Goal: Task Accomplishment & Management: Manage account settings

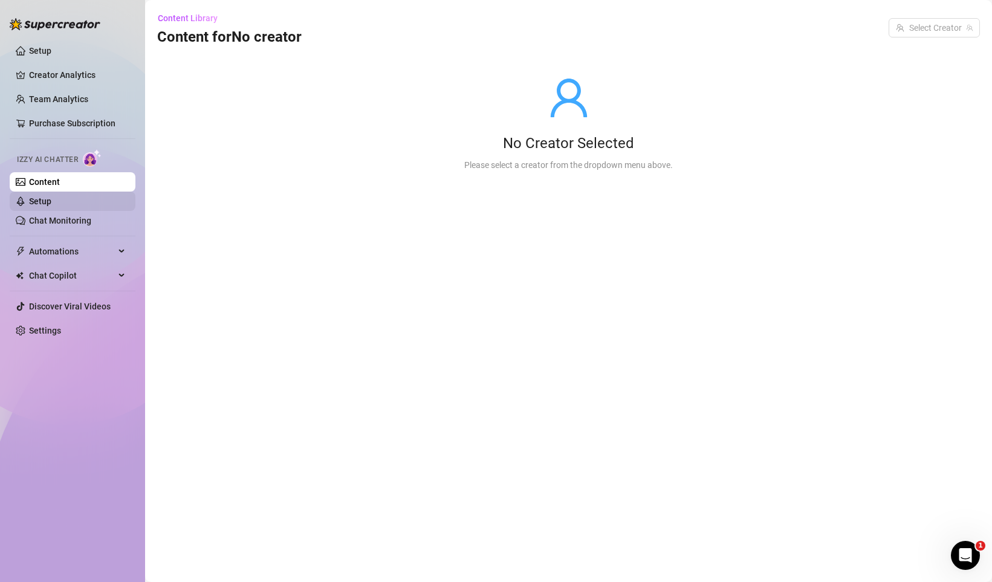
click at [51, 199] on link "Setup" at bounding box center [40, 201] width 22 height 10
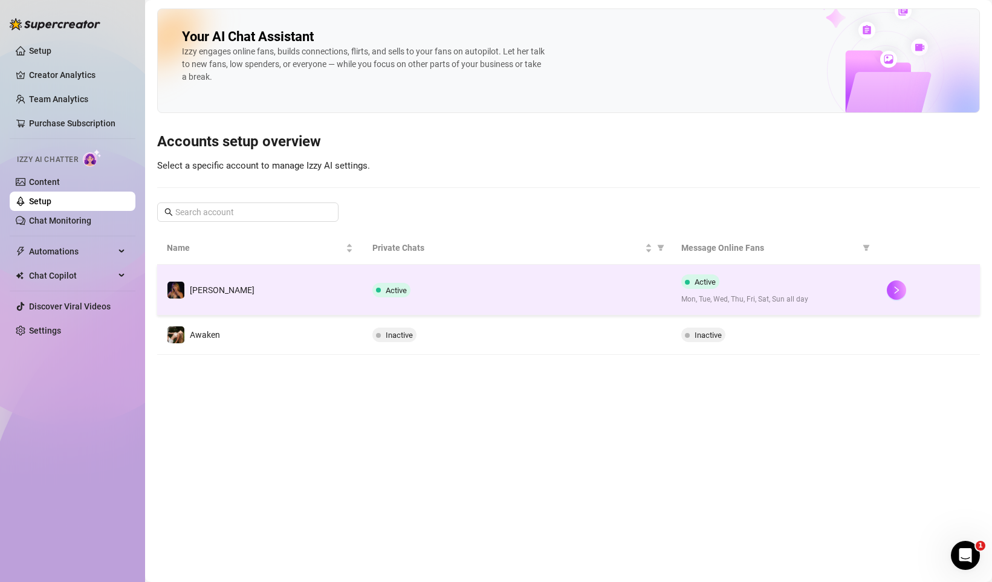
click at [474, 287] on div "Active" at bounding box center [516, 290] width 289 height 15
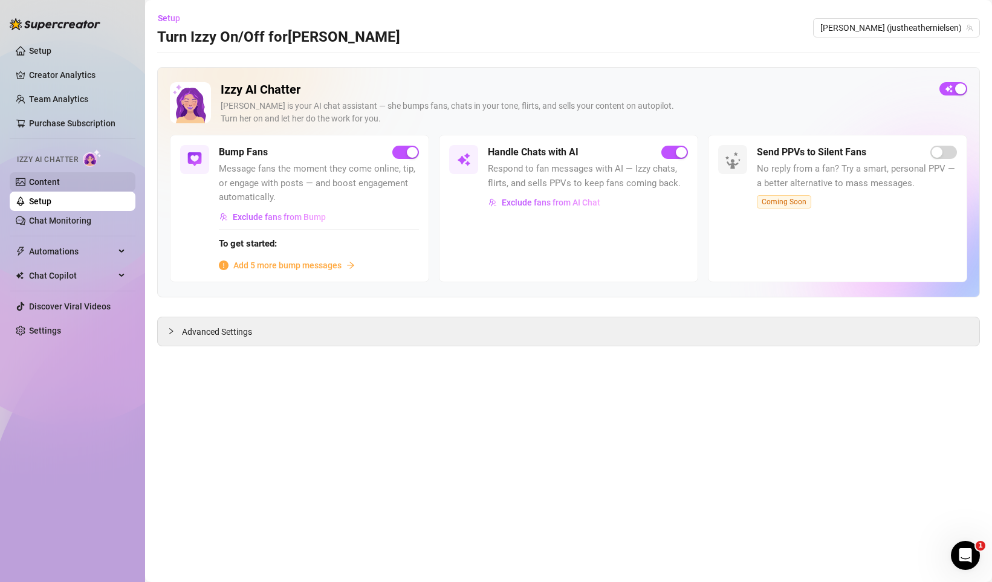
click at [49, 187] on link "Content" at bounding box center [44, 182] width 31 height 10
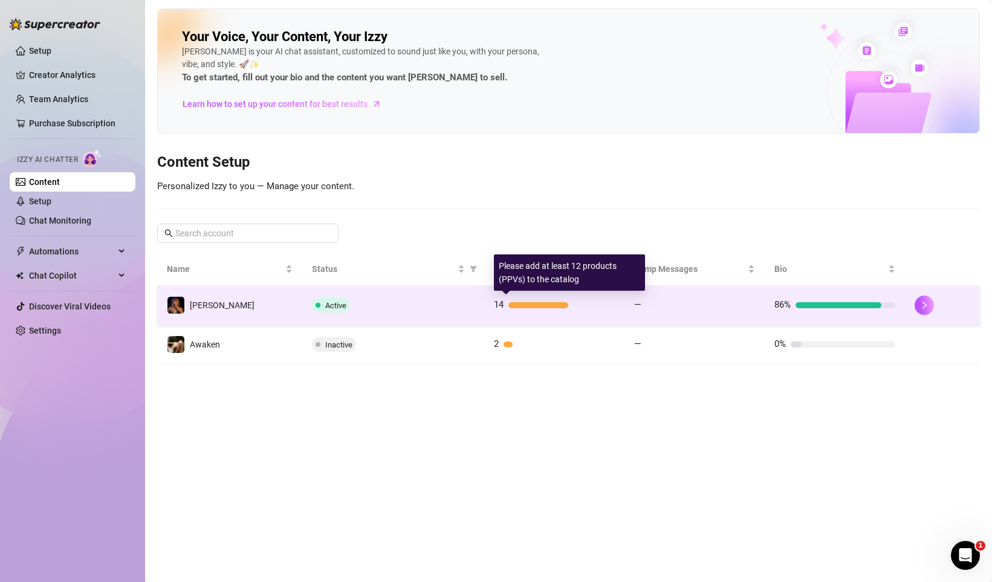
click at [647, 318] on td "—" at bounding box center [694, 305] width 140 height 39
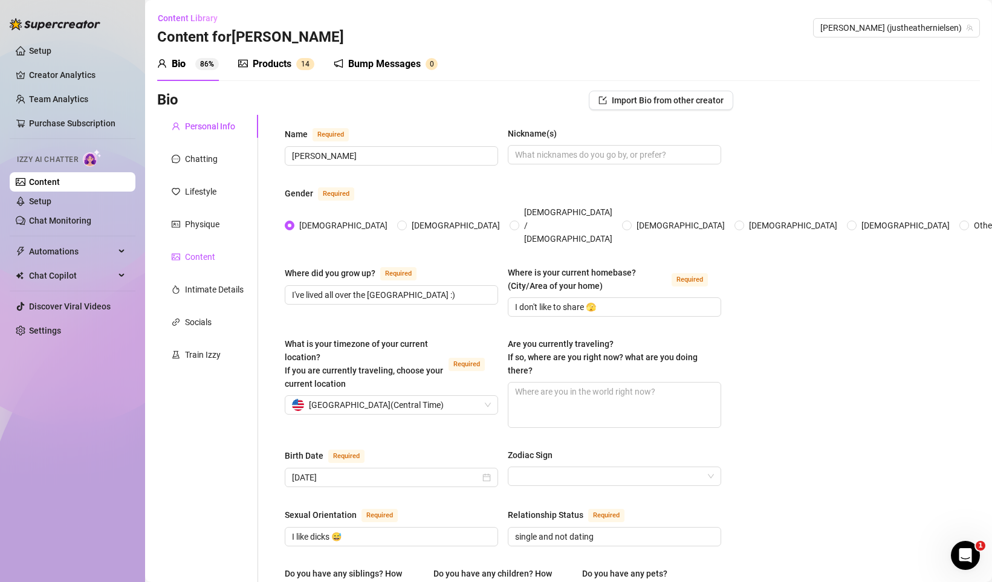
click at [208, 252] on div "Content" at bounding box center [200, 256] width 30 height 13
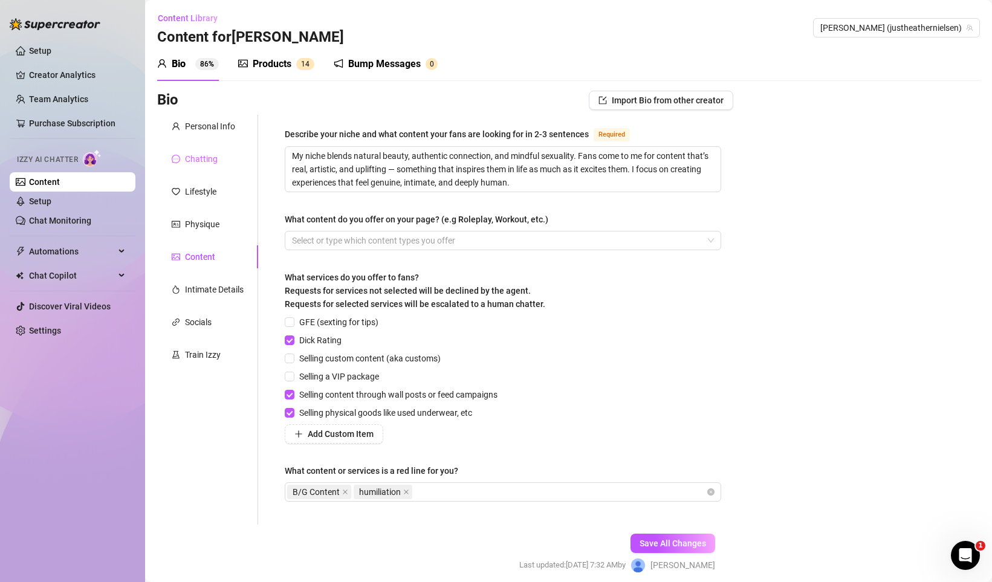
click at [214, 169] on div "Chatting" at bounding box center [207, 158] width 101 height 23
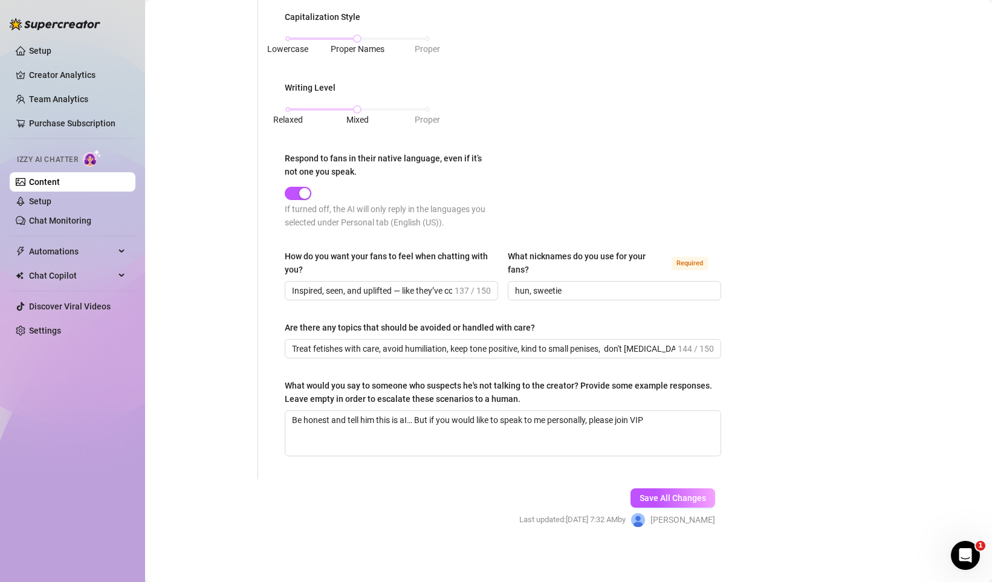
scroll to position [644, 0]
click at [51, 206] on link "Setup" at bounding box center [40, 201] width 22 height 10
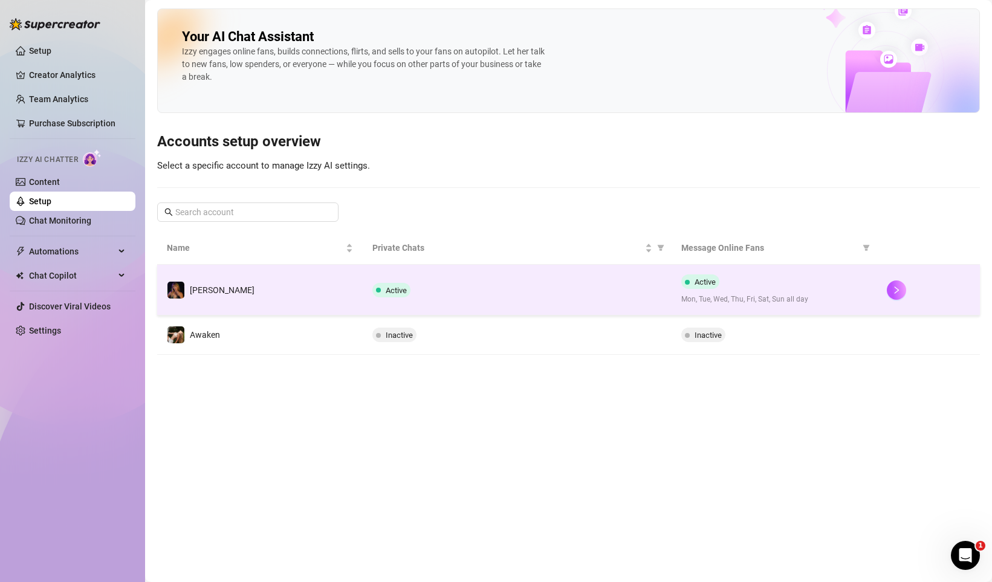
click at [435, 280] on td "Active" at bounding box center [517, 290] width 308 height 51
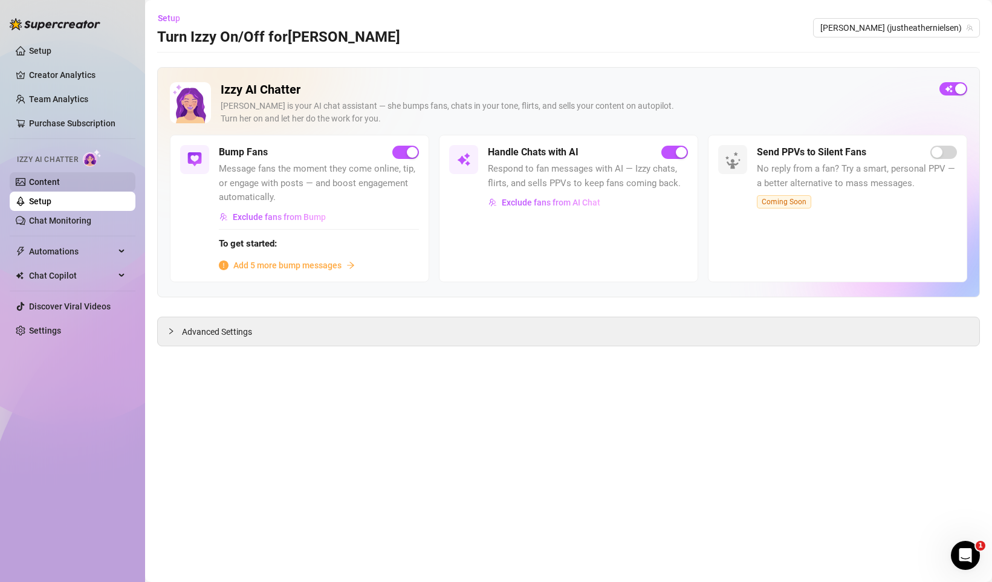
click at [60, 187] on link "Content" at bounding box center [44, 182] width 31 height 10
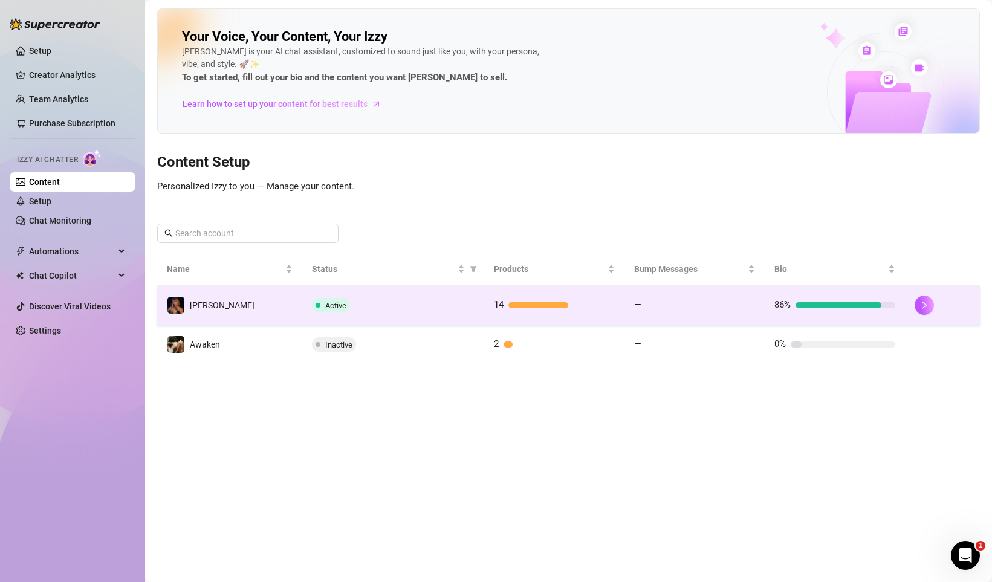
click at [452, 308] on div "Active" at bounding box center [393, 305] width 163 height 15
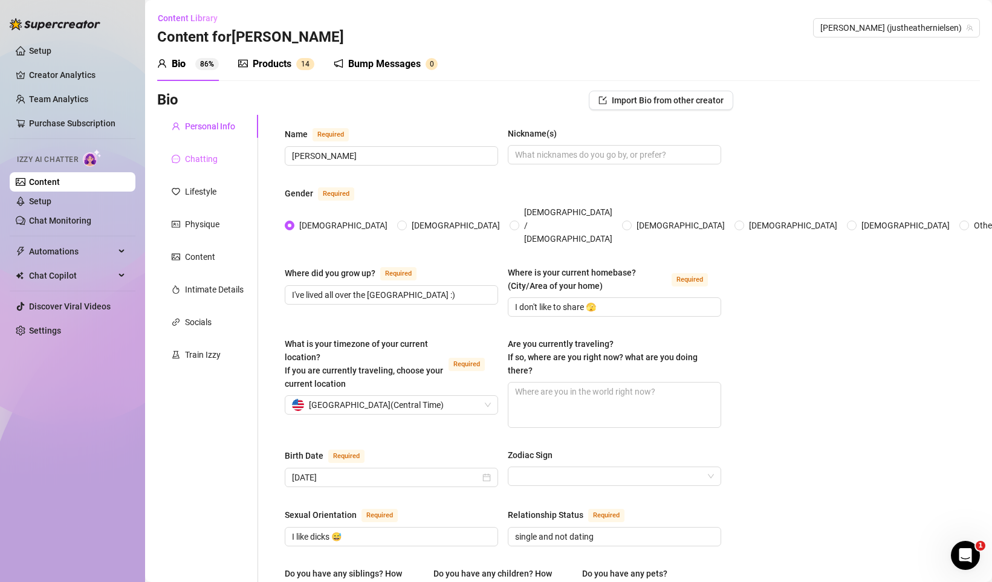
click at [204, 169] on div "Chatting" at bounding box center [207, 158] width 101 height 23
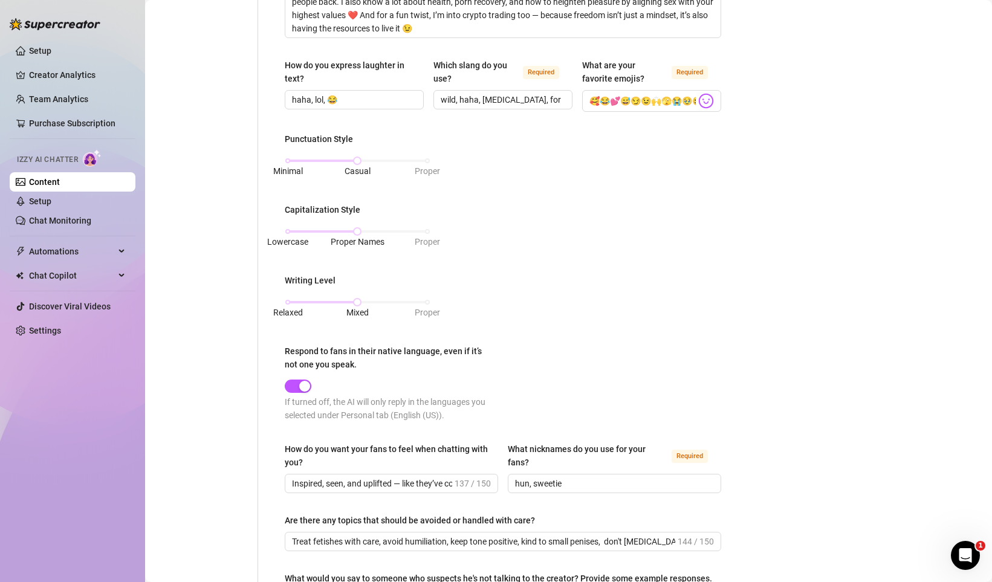
scroll to position [594, 0]
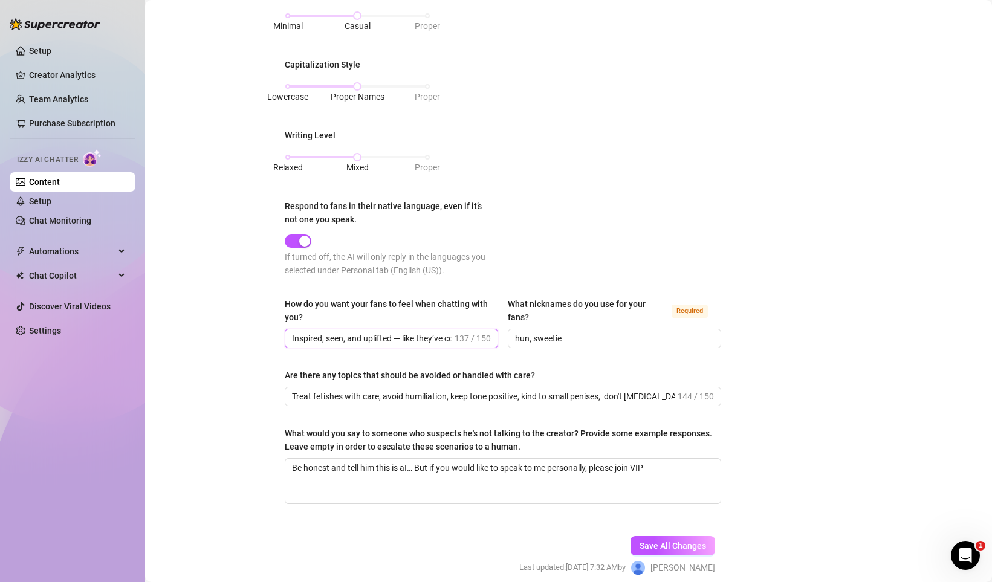
click at [441, 340] on input "Inspired, seen, and uplifted — like they’ve connected with someone real who car…" at bounding box center [372, 338] width 160 height 13
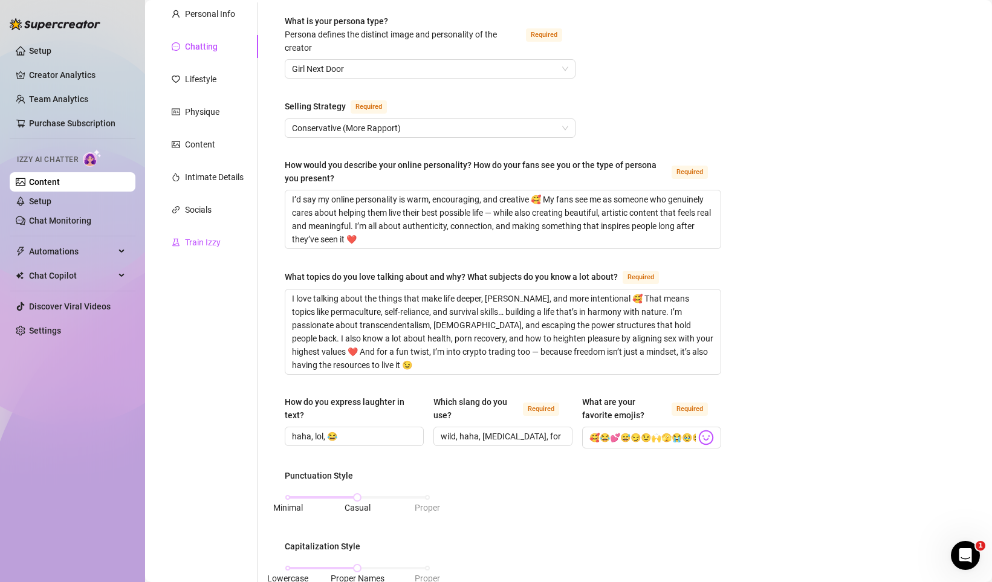
scroll to position [0, 0]
click at [202, 238] on div "Train Izzy" at bounding box center [203, 242] width 36 height 13
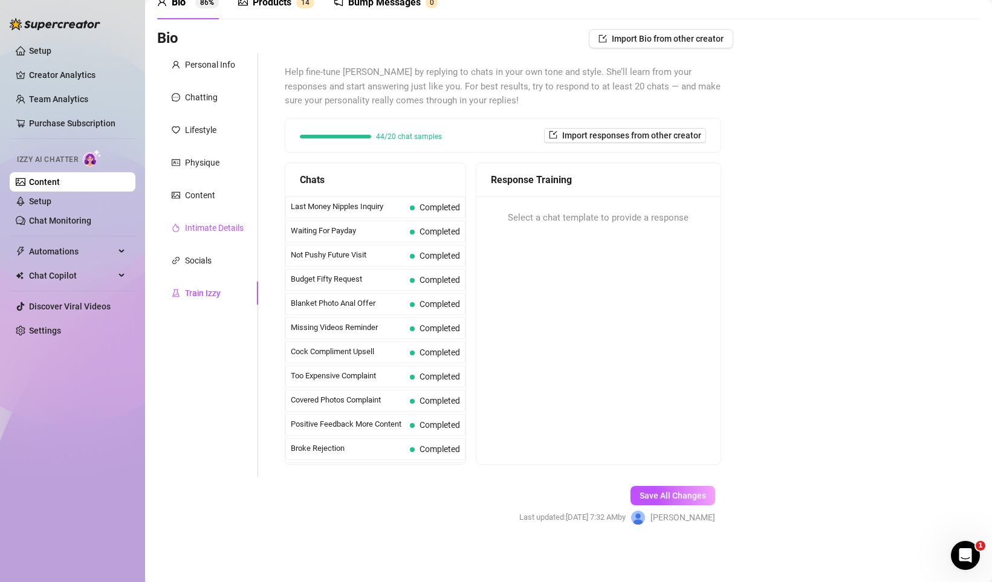
click at [203, 230] on div "Intimate Details" at bounding box center [214, 227] width 59 height 13
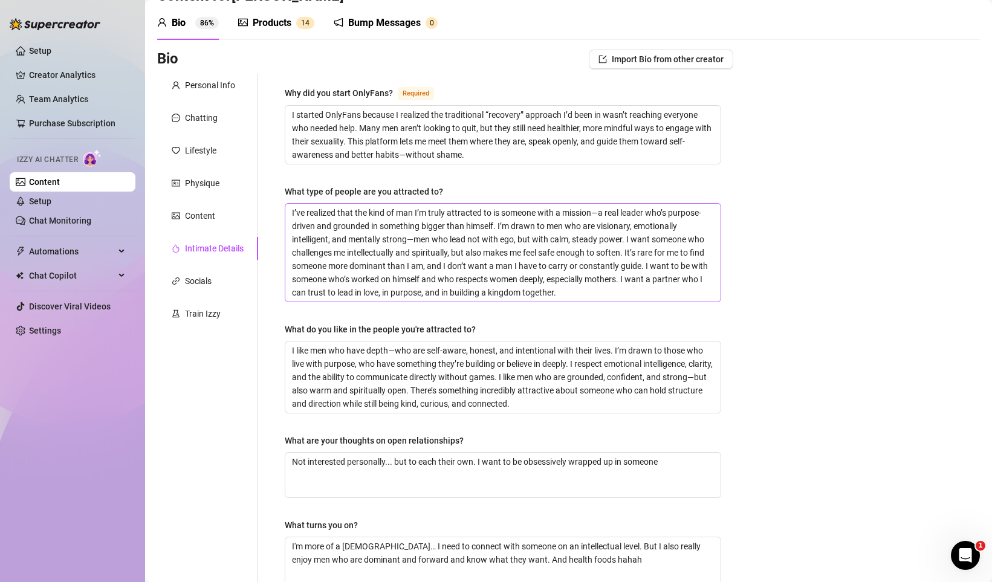
scroll to position [0, 0]
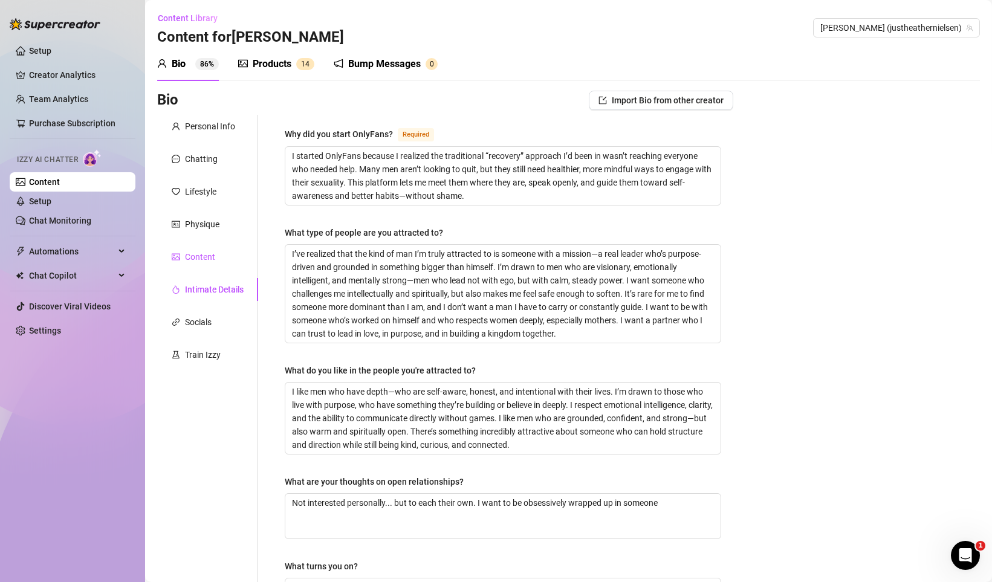
click at [210, 256] on div "Content" at bounding box center [200, 256] width 30 height 13
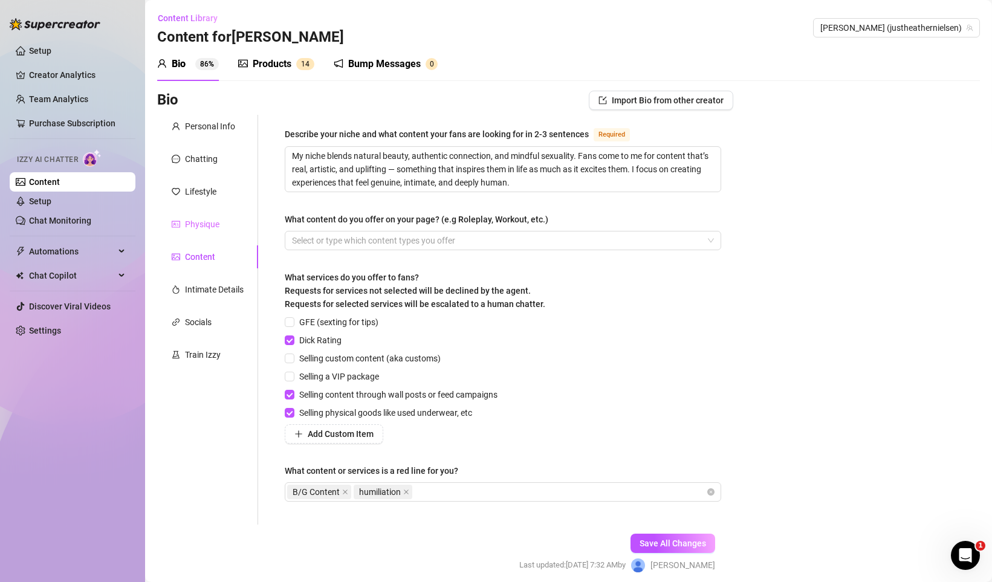
click at [210, 231] on div "Physique" at bounding box center [207, 224] width 101 height 23
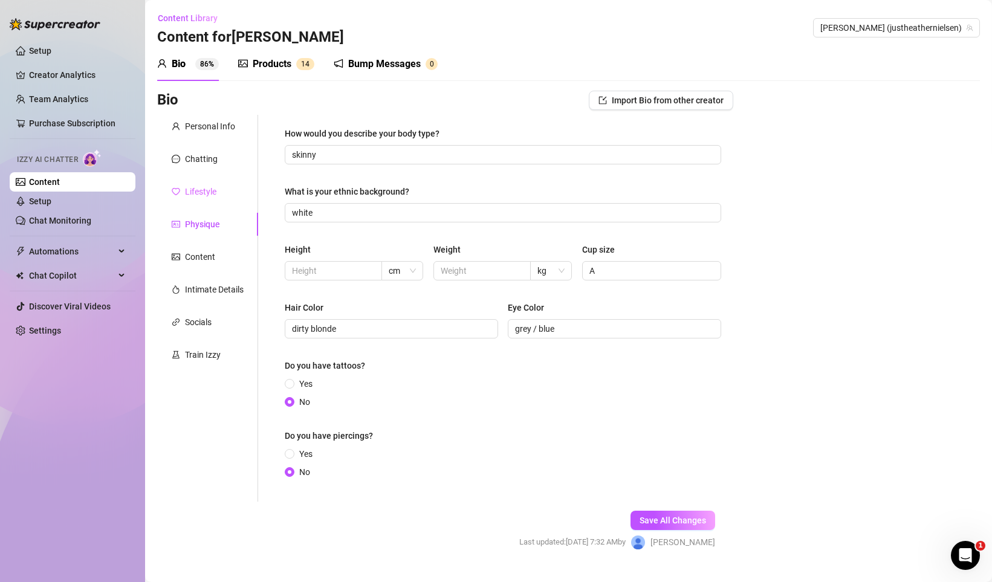
click at [200, 200] on div "Lifestyle" at bounding box center [207, 191] width 101 height 23
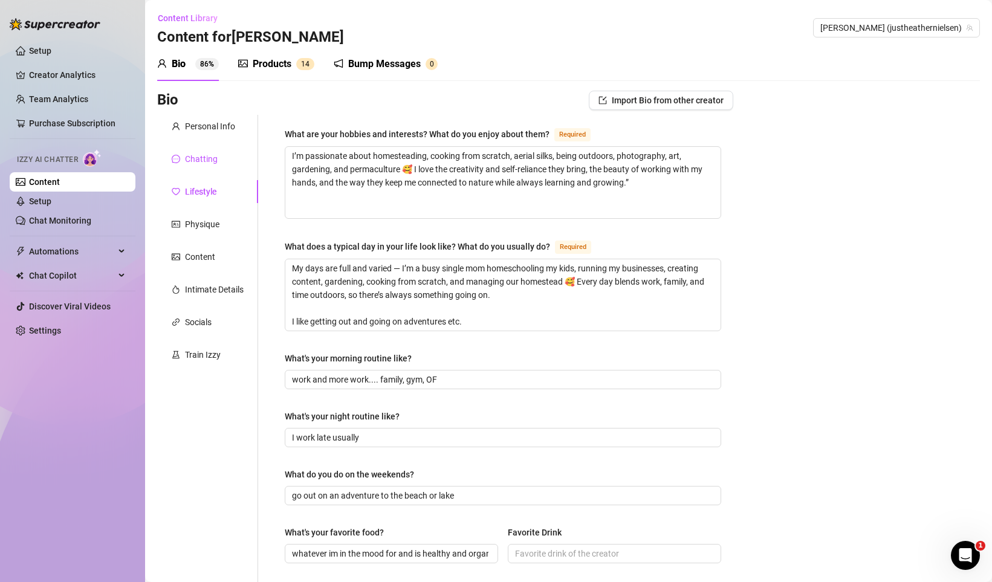
click at [206, 161] on div "Chatting" at bounding box center [201, 158] width 33 height 13
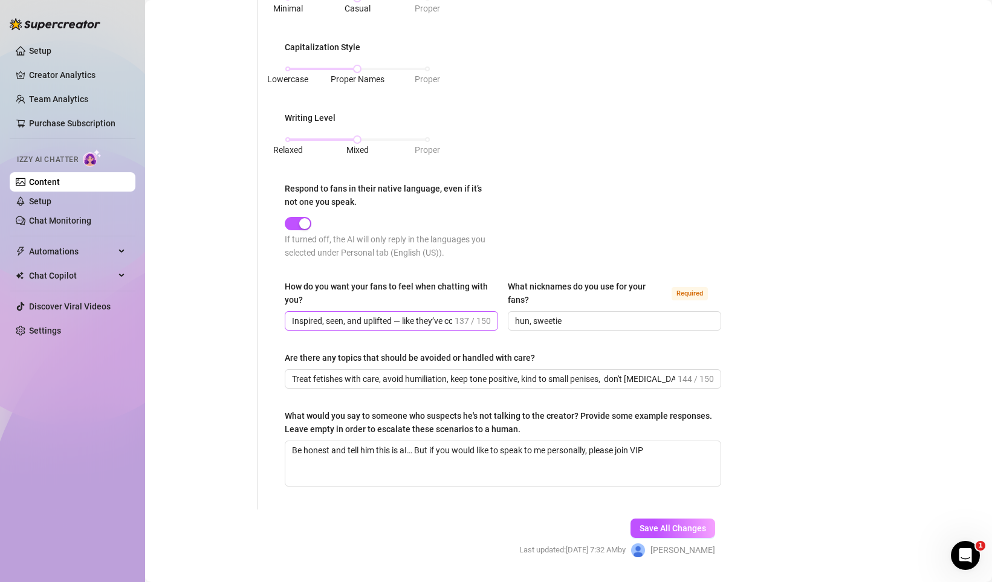
scroll to position [615, 0]
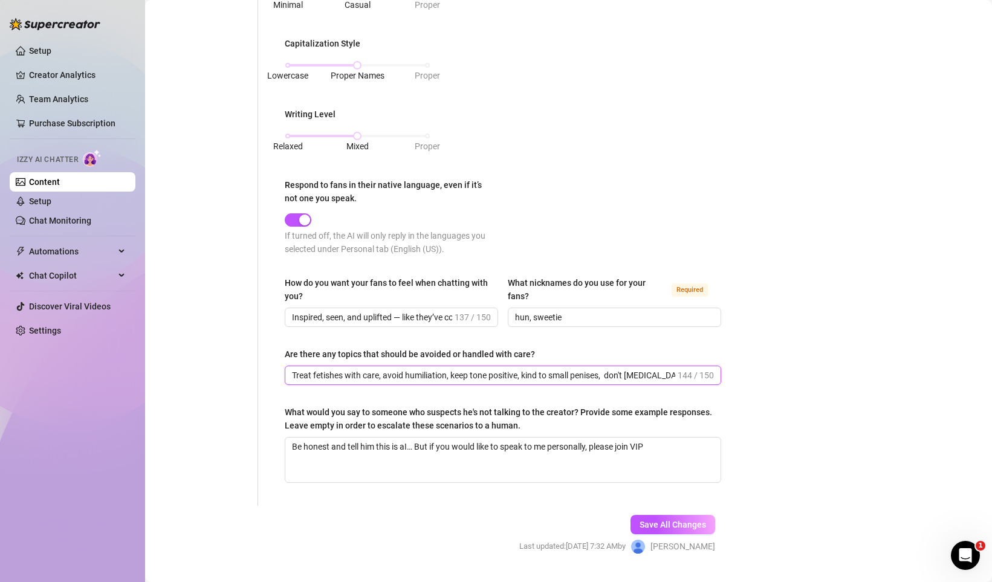
drag, startPoint x: 462, startPoint y: 375, endPoint x: 528, endPoint y: 374, distance: 65.9
click at [528, 374] on input "Treat fetishes with care, avoid humiliation, keep tone positive, kind to small …" at bounding box center [483, 375] width 383 height 13
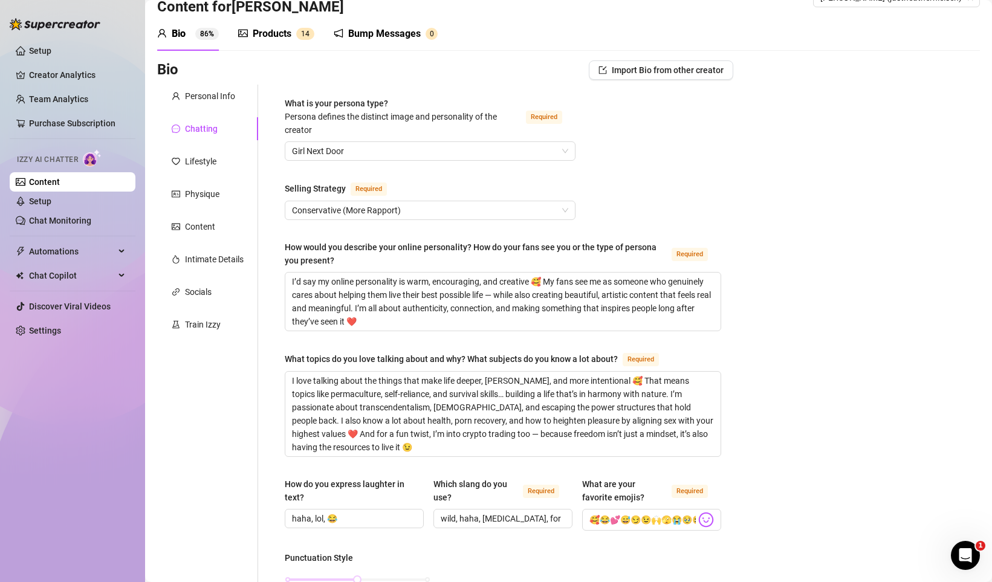
scroll to position [0, 0]
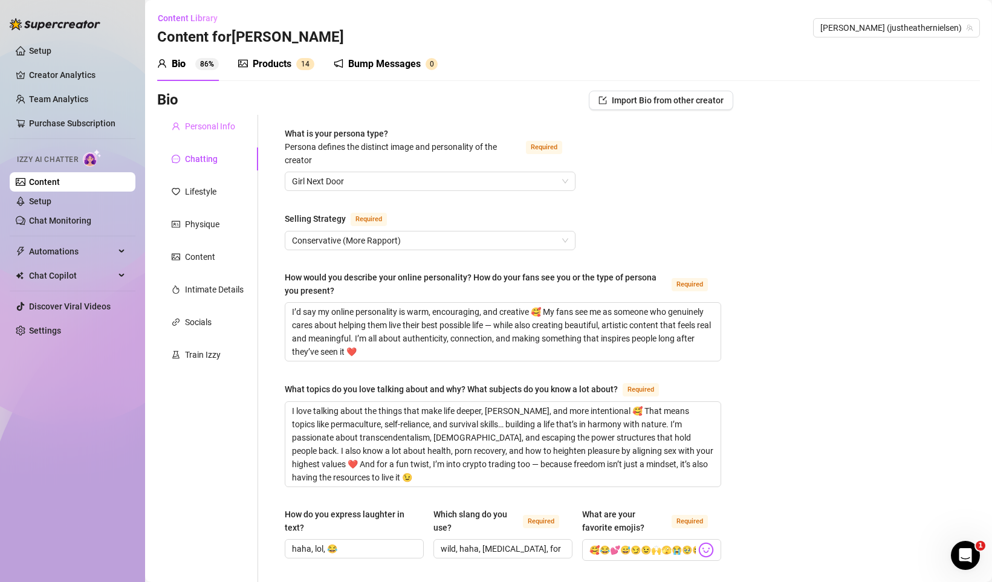
click at [207, 134] on div "Personal Info" at bounding box center [207, 126] width 101 height 23
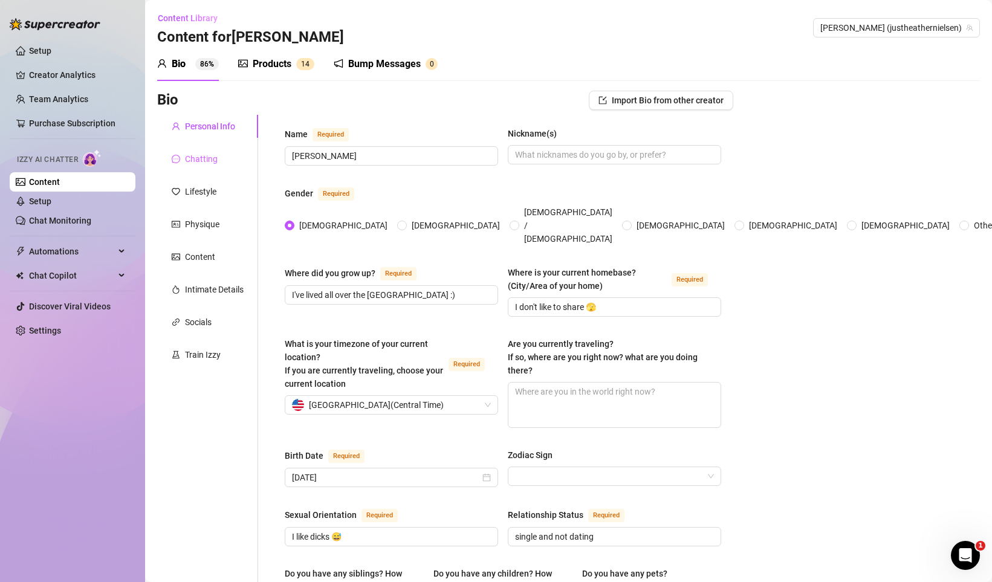
click at [201, 169] on div "Chatting" at bounding box center [207, 158] width 101 height 23
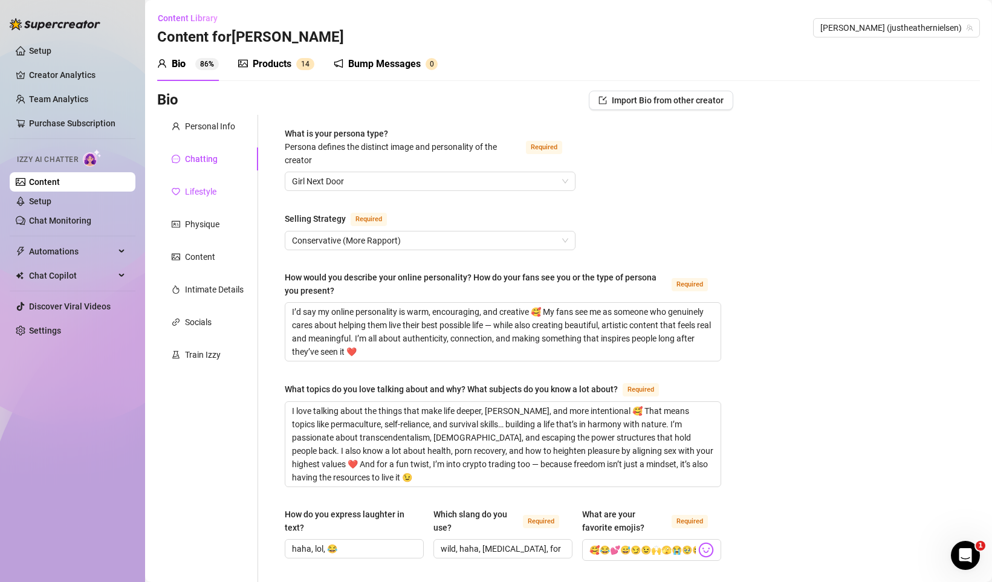
click at [199, 190] on div "Lifestyle" at bounding box center [200, 191] width 31 height 13
